Goal: Task Accomplishment & Management: Complete application form

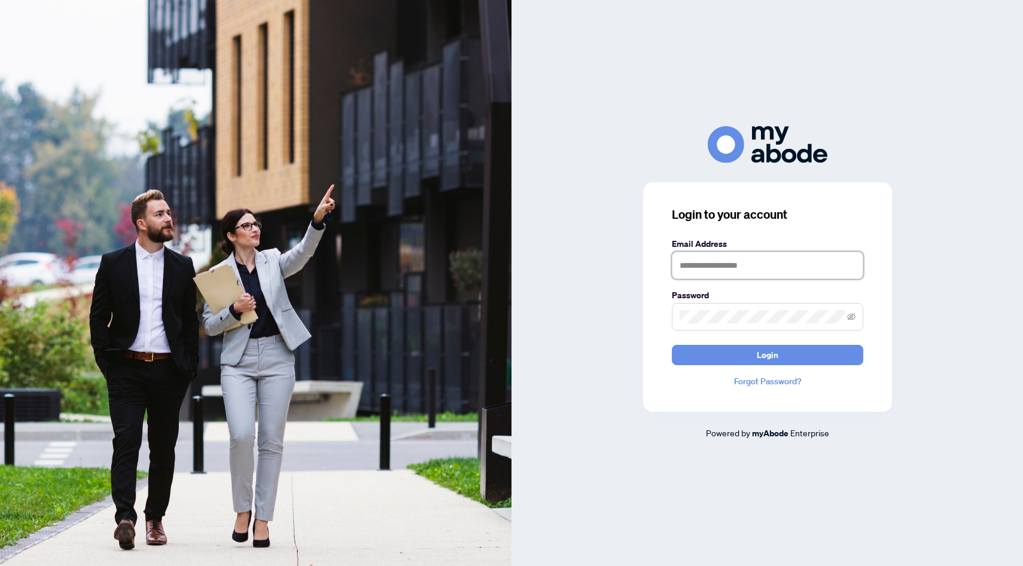
click at [709, 266] on input "text" at bounding box center [767, 266] width 191 height 28
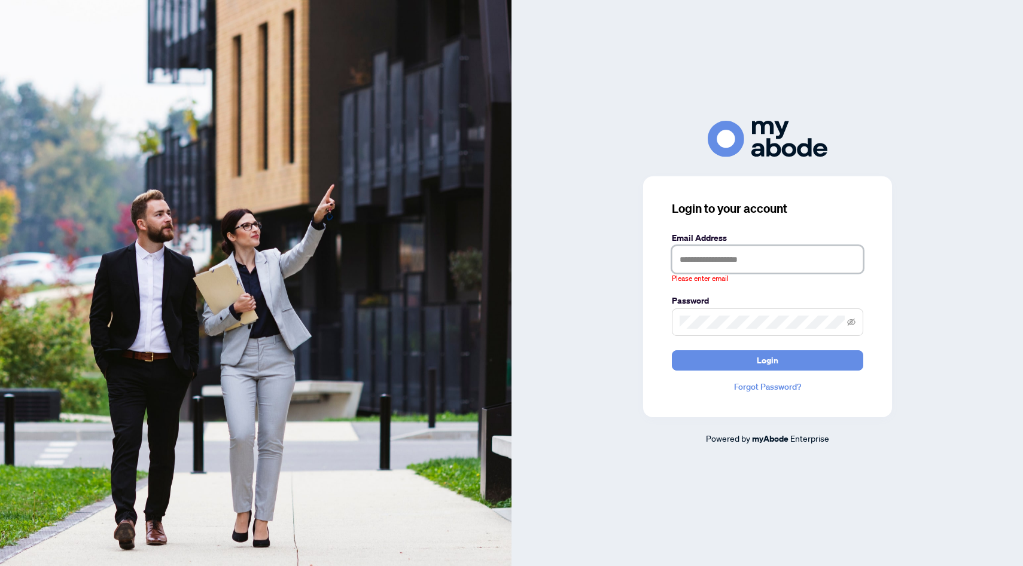
type input "**********"
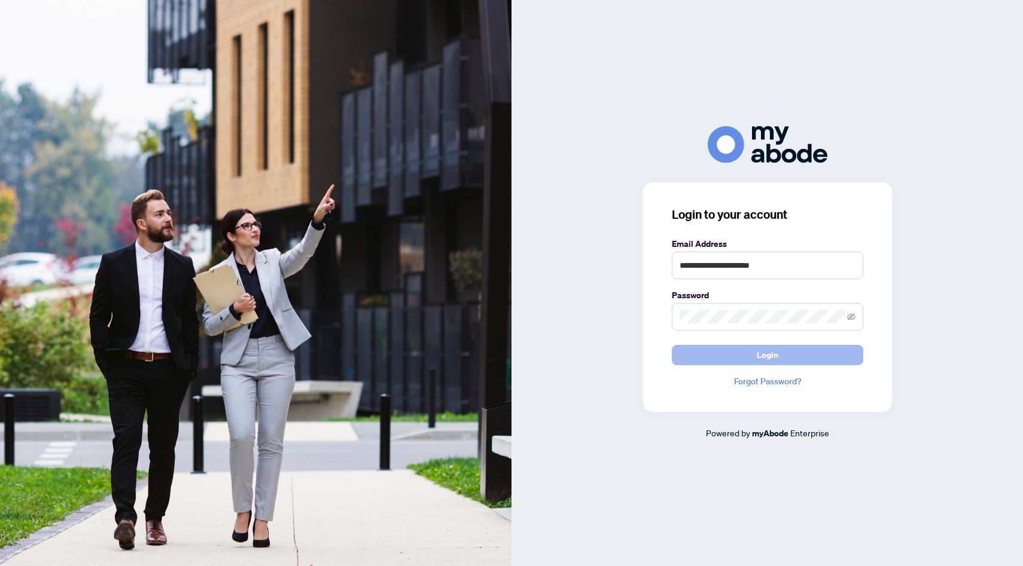
click at [757, 359] on span "Login" at bounding box center [767, 355] width 22 height 19
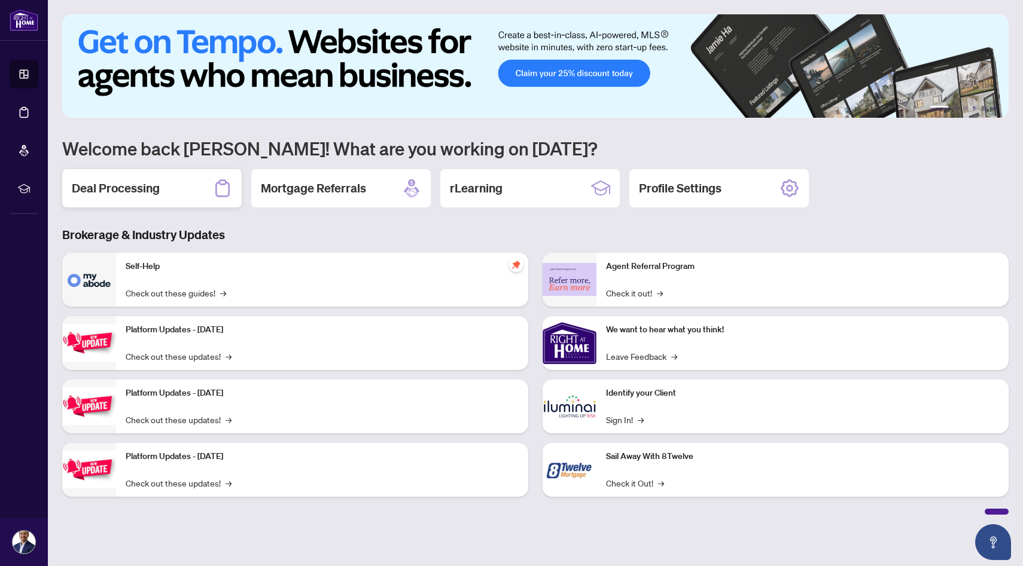
click at [141, 192] on h2 "Deal Processing" at bounding box center [116, 188] width 88 height 17
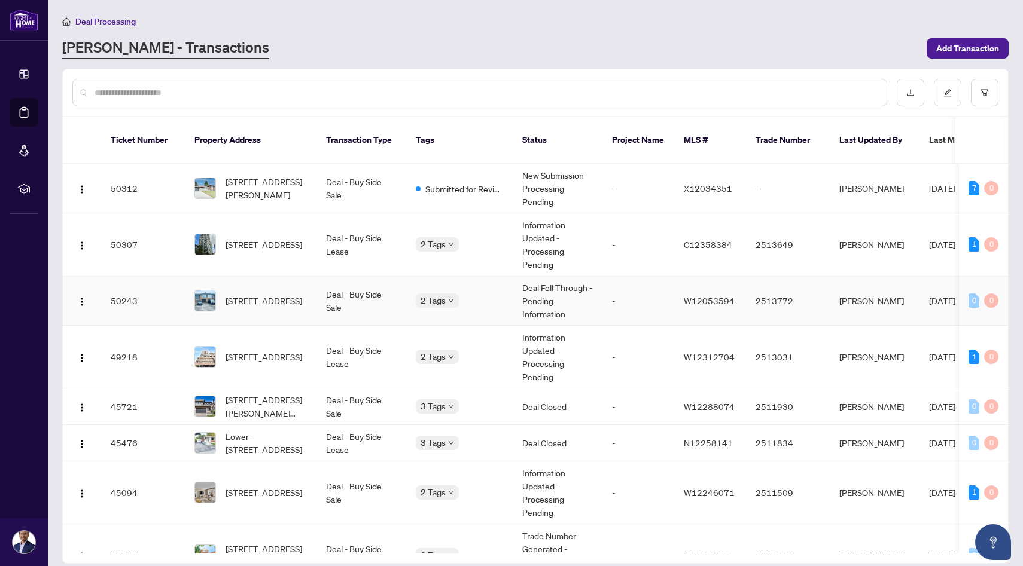
click at [493, 294] on div "2 Tags" at bounding box center [459, 301] width 87 height 14
click at [242, 294] on span "[STREET_ADDRESS]" at bounding box center [263, 300] width 77 height 13
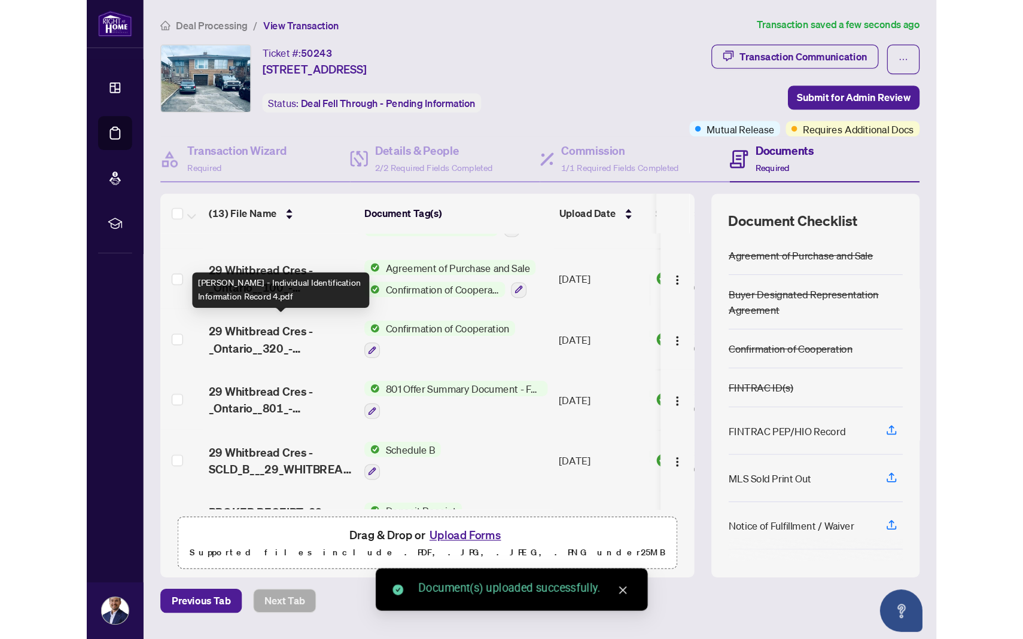
scroll to position [427, 0]
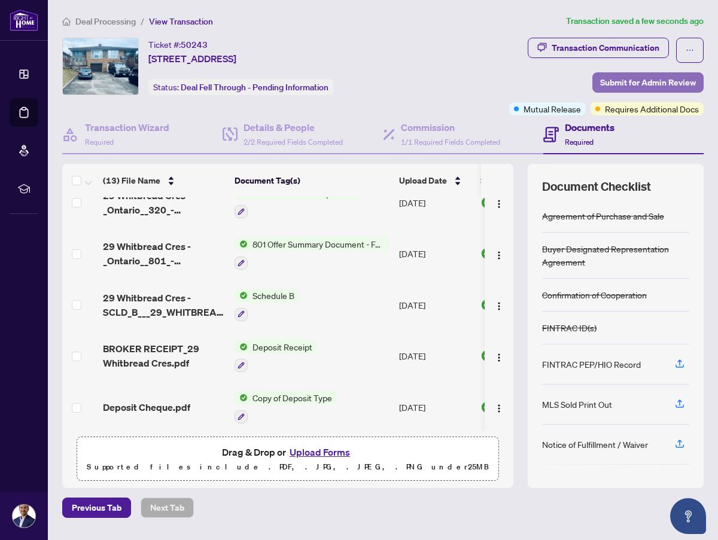
click at [624, 83] on span "Submit for Admin Review" at bounding box center [648, 82] width 96 height 19
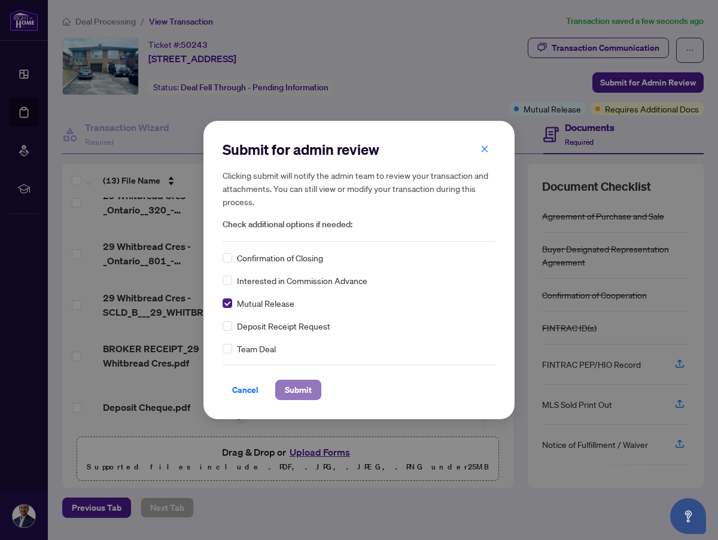
click at [294, 392] on span "Submit" at bounding box center [298, 389] width 27 height 19
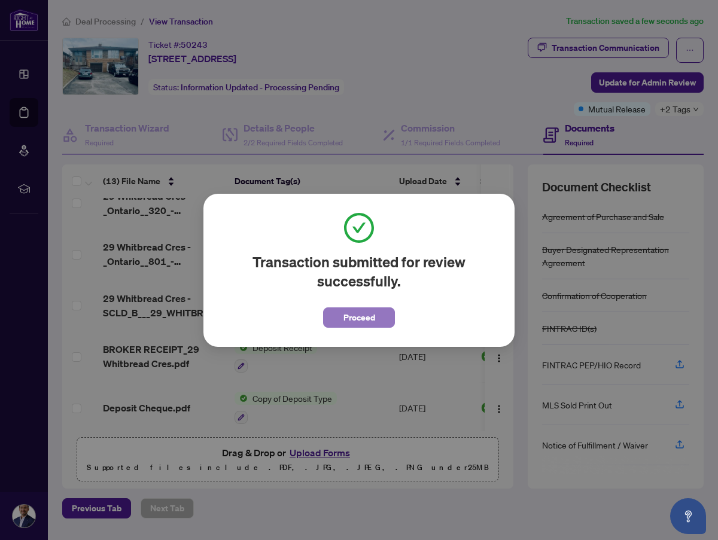
click at [350, 320] on span "Proceed" at bounding box center [359, 317] width 32 height 19
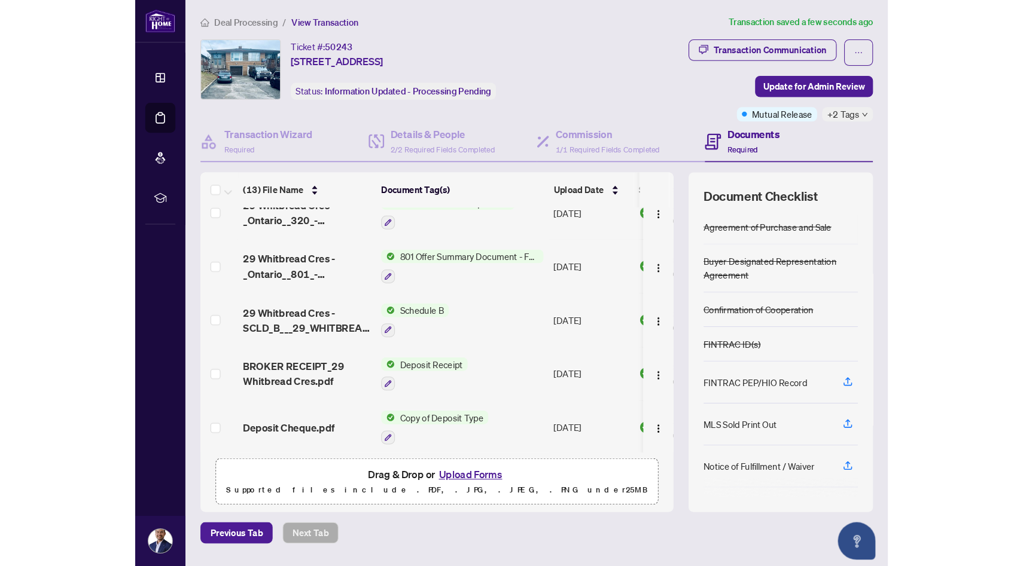
scroll to position [367, 0]
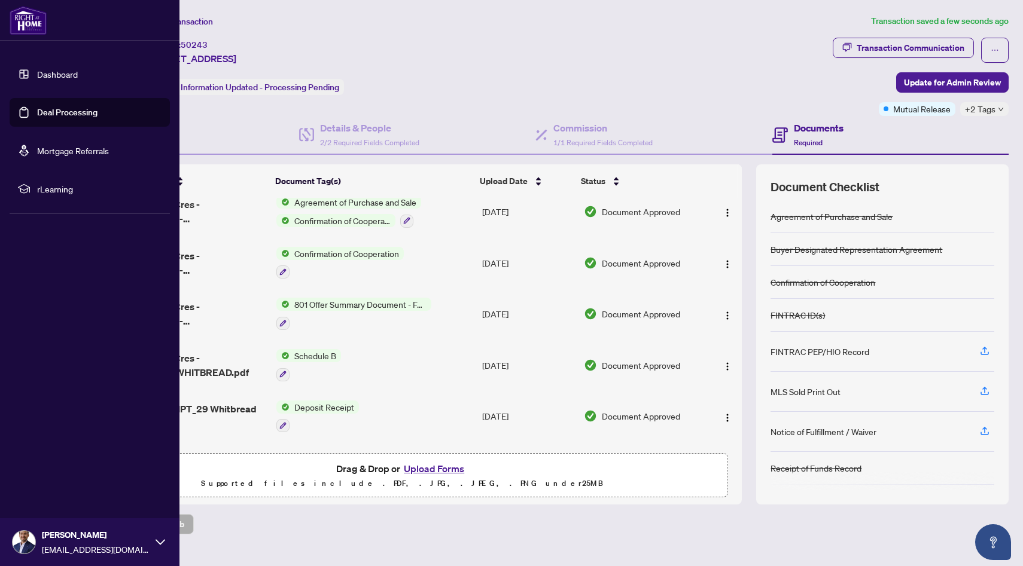
click at [43, 80] on link "Dashboard" at bounding box center [57, 74] width 41 height 11
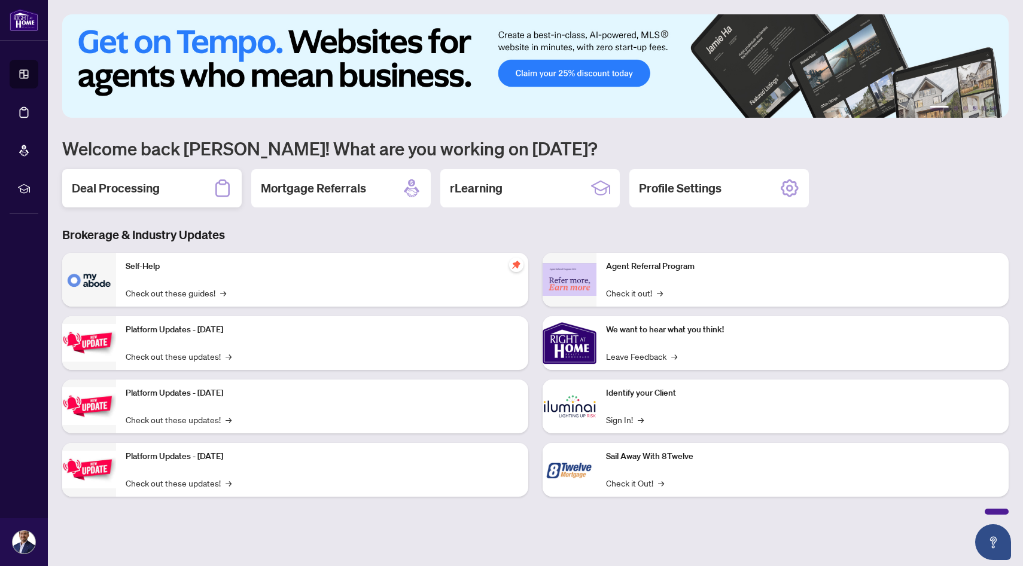
click at [109, 198] on div "Deal Processing" at bounding box center [151, 188] width 179 height 38
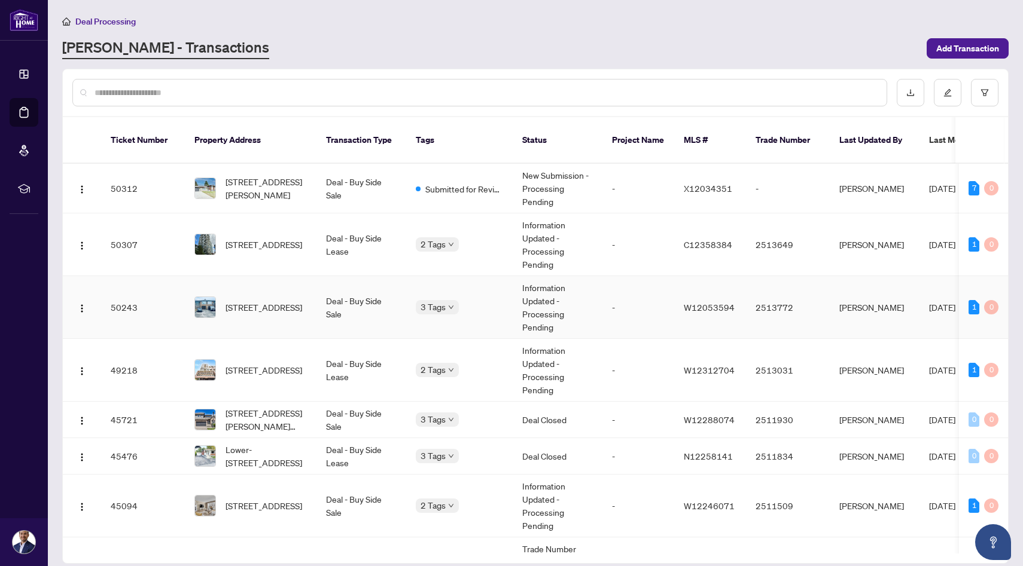
scroll to position [1, 0]
